Goal: Check status: Check status

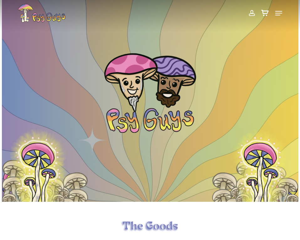
click at [102, 125] on div at bounding box center [150, 120] width 296 height 25
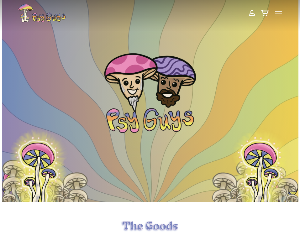
click at [251, 13] on span at bounding box center [251, 13] width 7 height 11
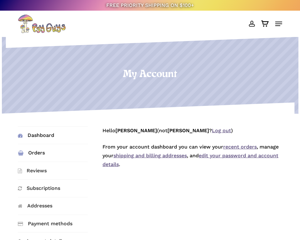
click at [54, 149] on link "Orders" at bounding box center [53, 152] width 70 height 17
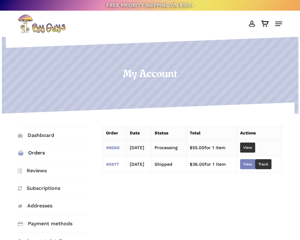
click at [255, 162] on link "View" at bounding box center [247, 164] width 15 height 10
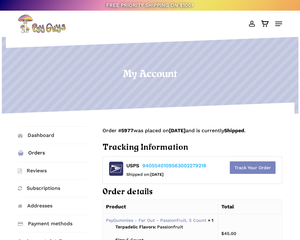
click at [237, 166] on link "Track Your Order" at bounding box center [253, 167] width 46 height 13
click at [32, 150] on link "Orders" at bounding box center [53, 152] width 70 height 17
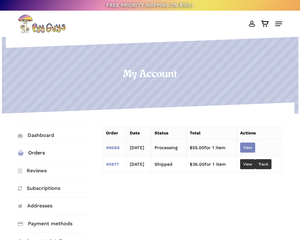
click at [252, 148] on link "View" at bounding box center [247, 147] width 15 height 10
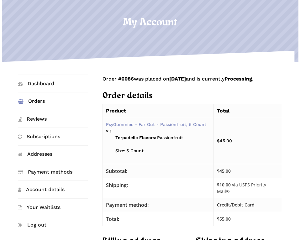
scroll to position [63, 0]
